Goal: Check status: Check status

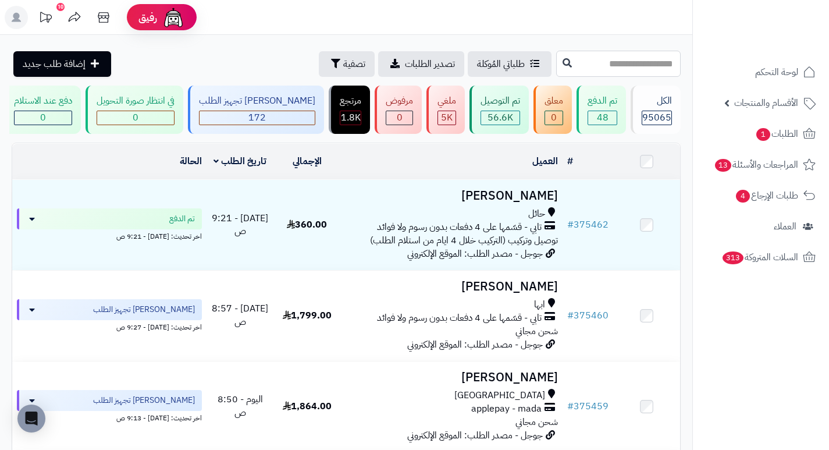
click at [614, 64] on input "text" at bounding box center [618, 64] width 124 height 26
click at [343, 59] on span "تصفية" at bounding box center [354, 63] width 22 height 14
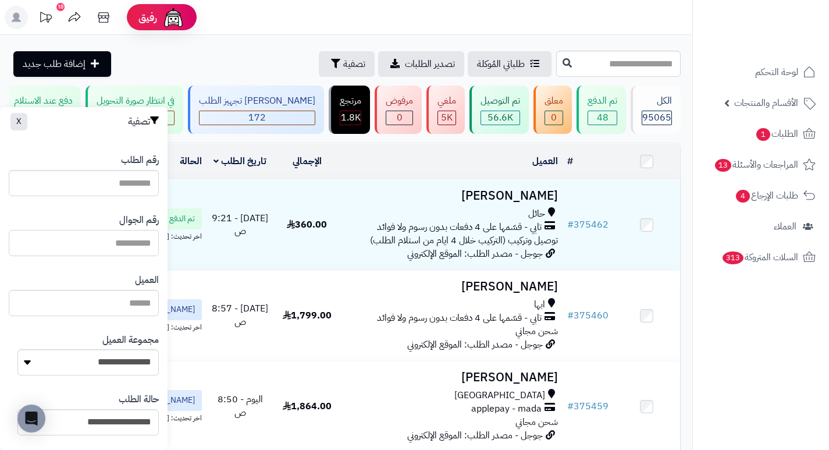
click at [140, 246] on input "text" at bounding box center [84, 243] width 150 height 26
type input "*********"
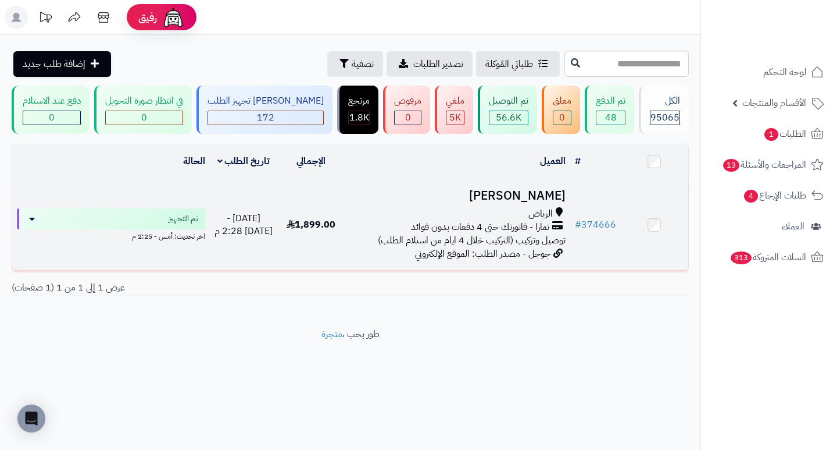
click at [552, 201] on h3 "فاطمة مشعل" at bounding box center [458, 195] width 216 height 13
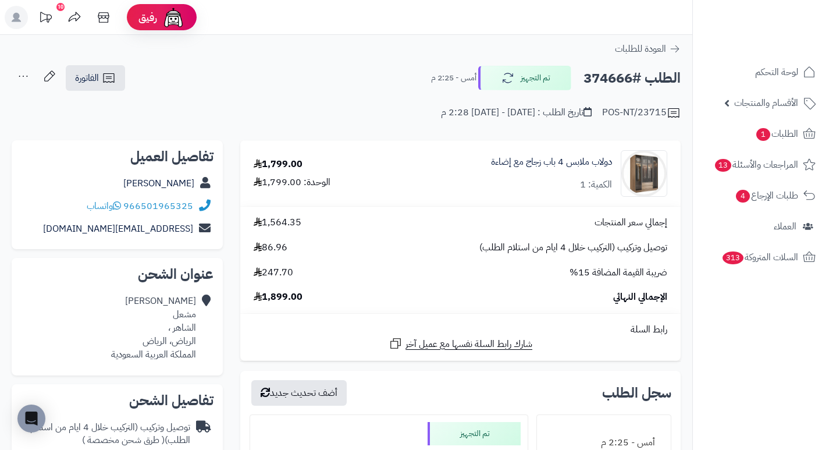
click at [612, 78] on h2 "الطلب #374666" at bounding box center [631, 78] width 97 height 24
click at [540, 209] on td "إجمالي سعر المنتجات 1,564.35 توصيل وتركيب (التركيب خلال 4 ايام من استلام الطلب)…" at bounding box center [460, 259] width 440 height 106
